Goal: Transaction & Acquisition: Purchase product/service

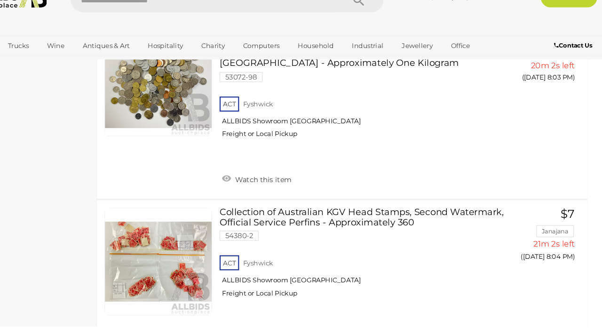
scroll to position [4886, 0]
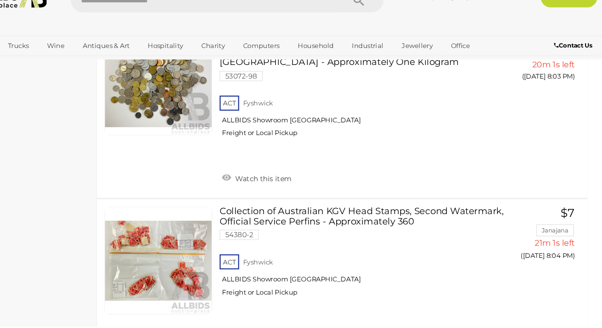
click at [125, 62] on link "Antiques & Art" at bounding box center [136, 64] width 56 height 16
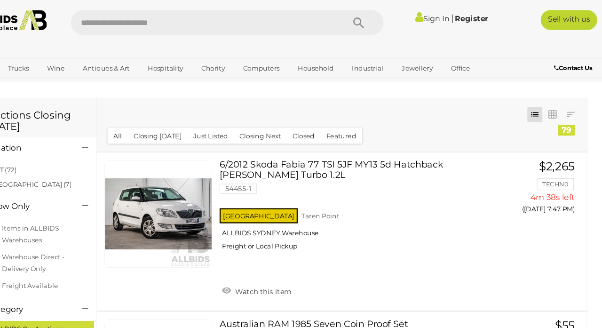
click at [0, 0] on link "Antiques & Vintage" at bounding box center [0, 0] width 0 height 0
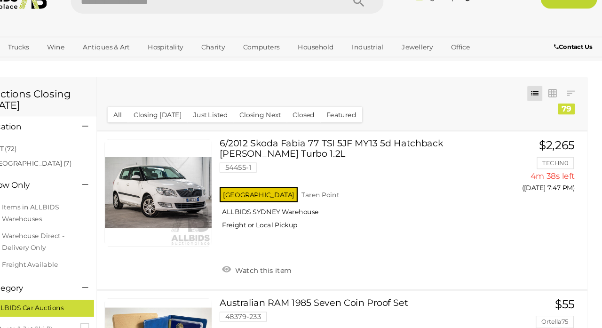
scroll to position [8, 0]
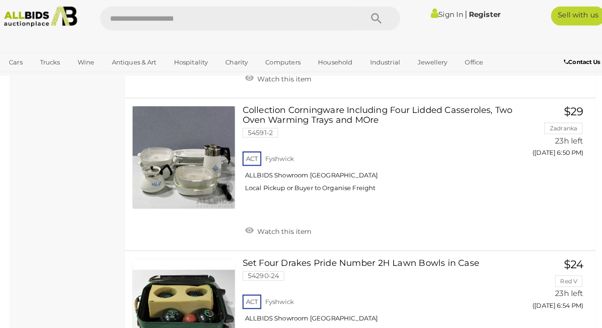
scroll to position [1159, 0]
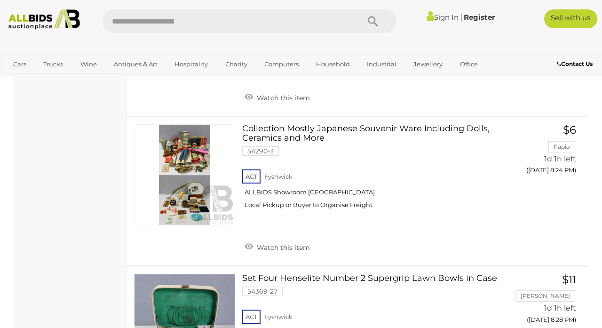
scroll to position [4570, 0]
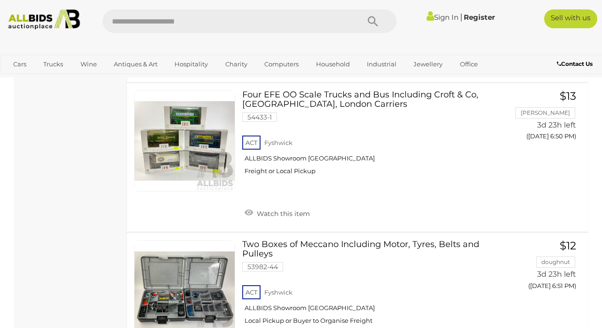
scroll to position [6853, 0]
click at [115, 23] on input "text" at bounding box center [226, 21] width 247 height 24
type input "**********"
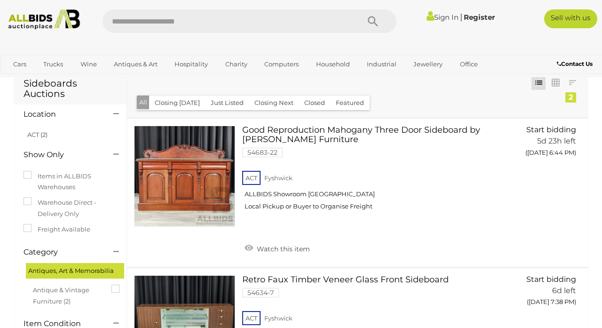
scroll to position [26, 0]
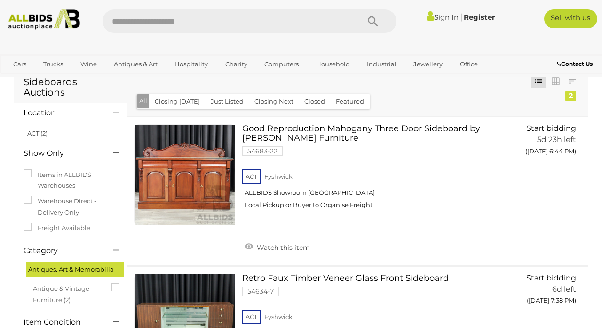
click at [126, 20] on input "text" at bounding box center [226, 21] width 247 height 24
type input "**********"
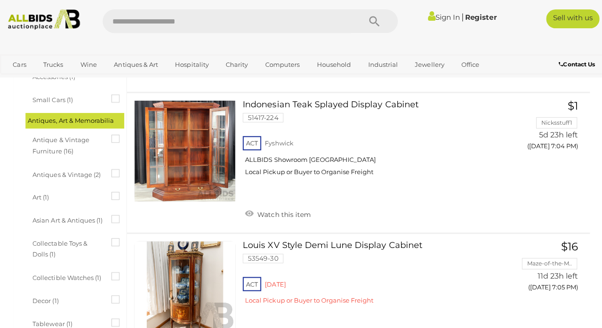
scroll to position [331, 0]
click at [176, 166] on link at bounding box center [184, 150] width 101 height 101
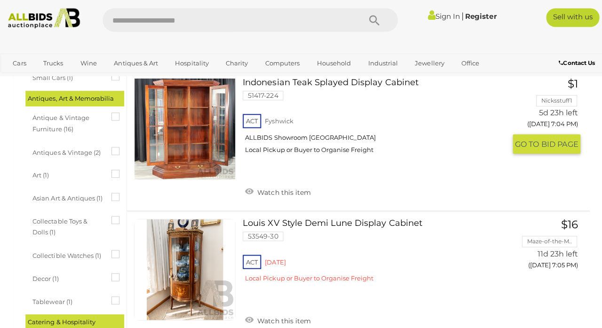
scroll to position [359, 0]
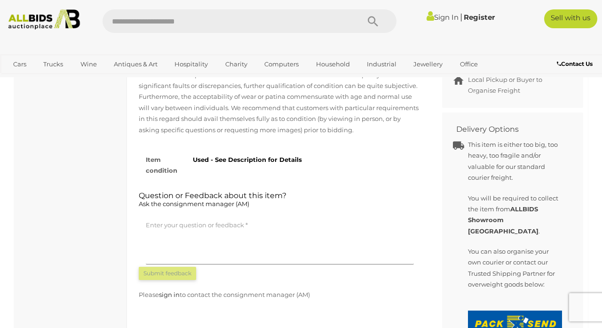
scroll to position [494, 0]
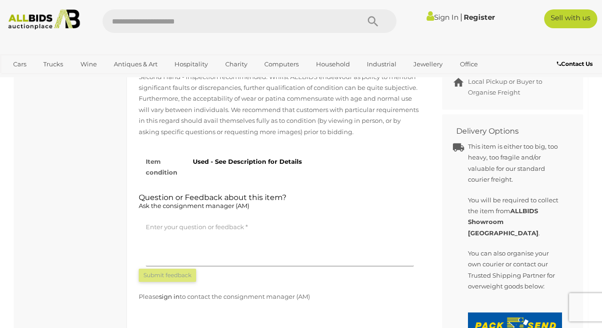
click at [245, 163] on strong "Used - See Description for Details" at bounding box center [247, 162] width 109 height 8
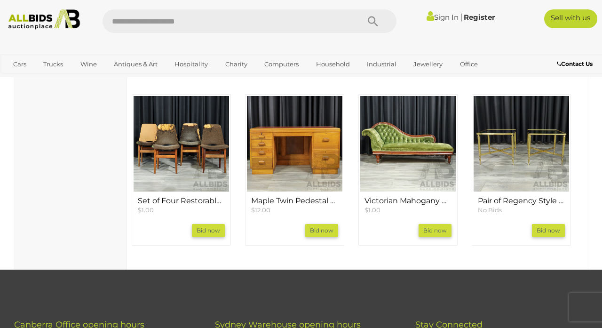
scroll to position [900, 0]
click at [147, 172] on img at bounding box center [181, 143] width 95 height 95
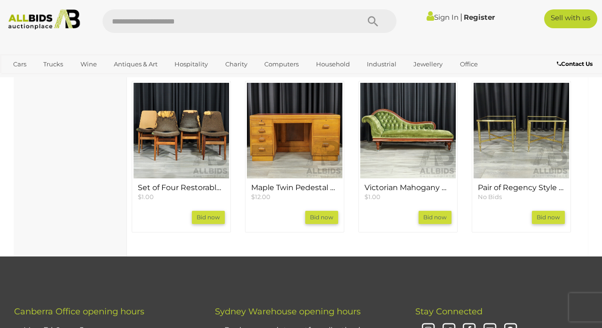
scroll to position [930, 0]
